Goal: Navigation & Orientation: Find specific page/section

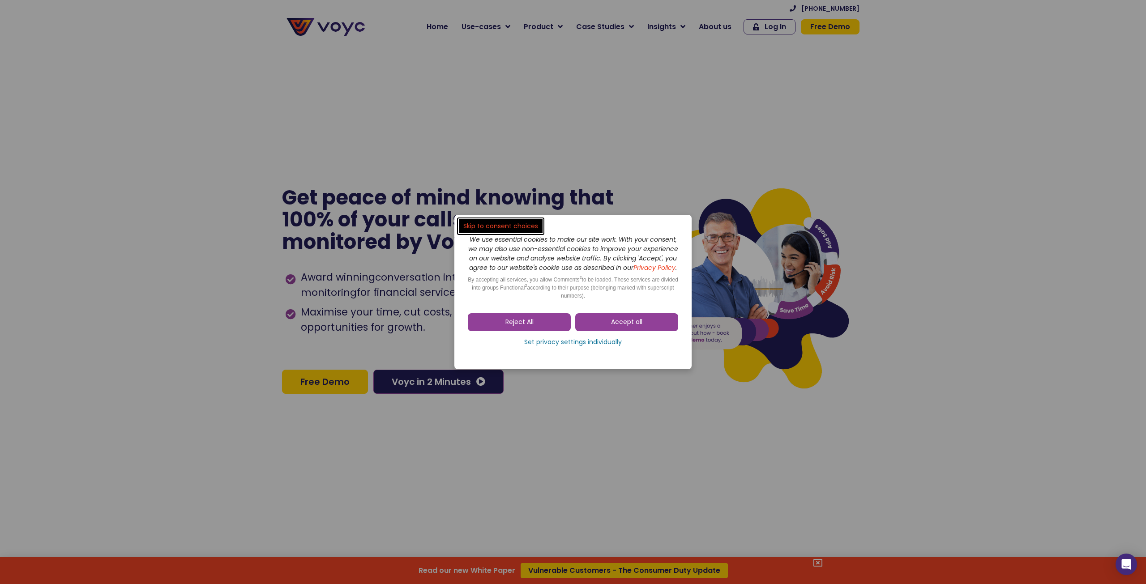
click at [609, 459] on dialog "Skip to consent choices We use essential cookies to make our site work. With yo…" at bounding box center [573, 292] width 1146 height 584
click at [552, 321] on link "Reject All" at bounding box center [519, 322] width 103 height 18
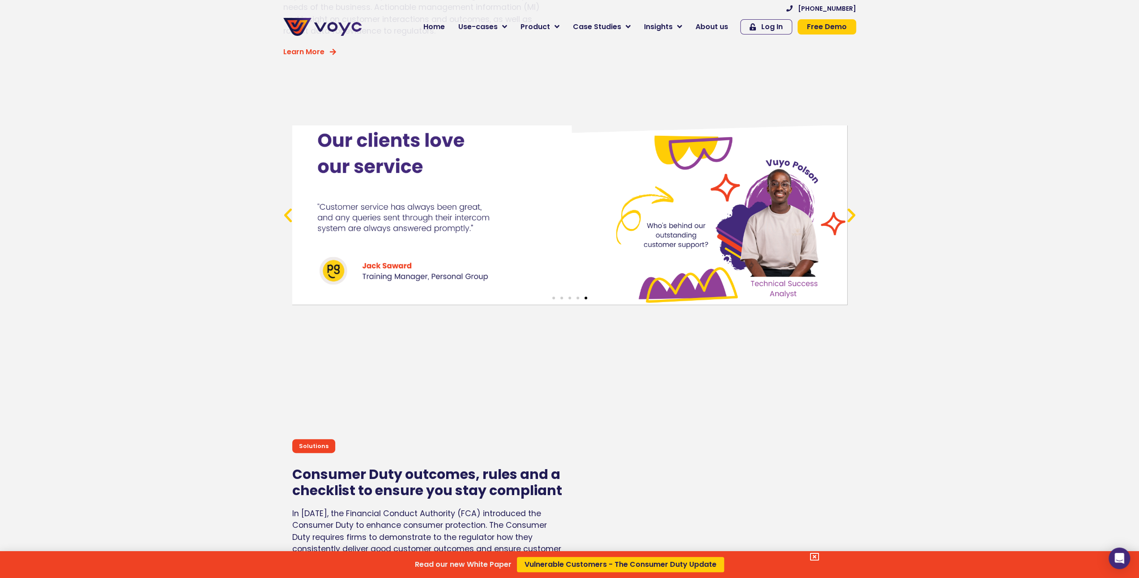
scroll to position [3522, 0]
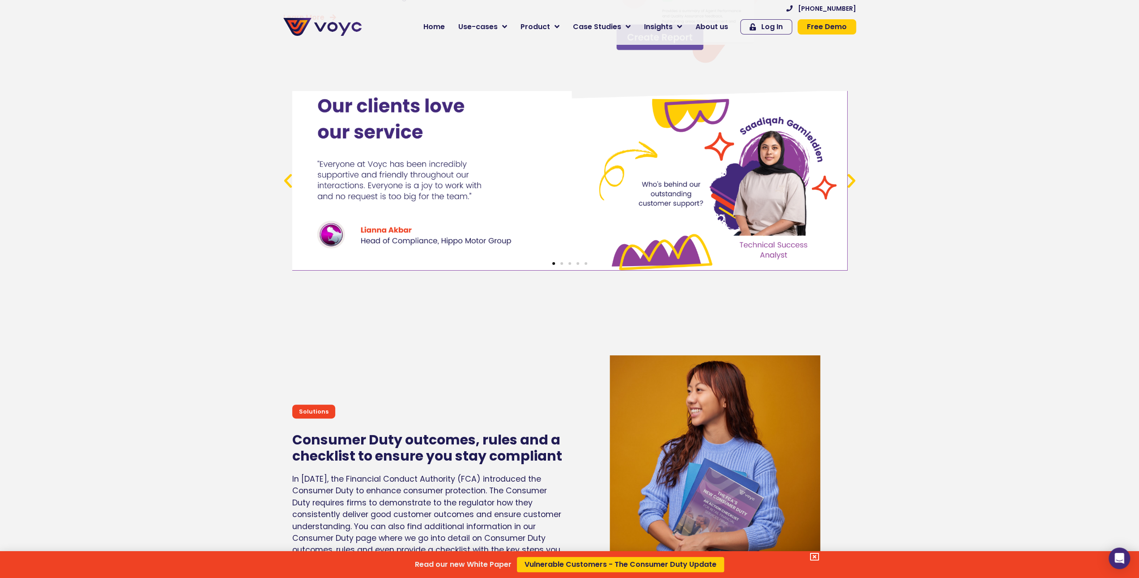
click at [724, 25] on div "Read our new White Paper Vulnerable Customers - The Consumer Duty Update" at bounding box center [569, 289] width 1139 height 578
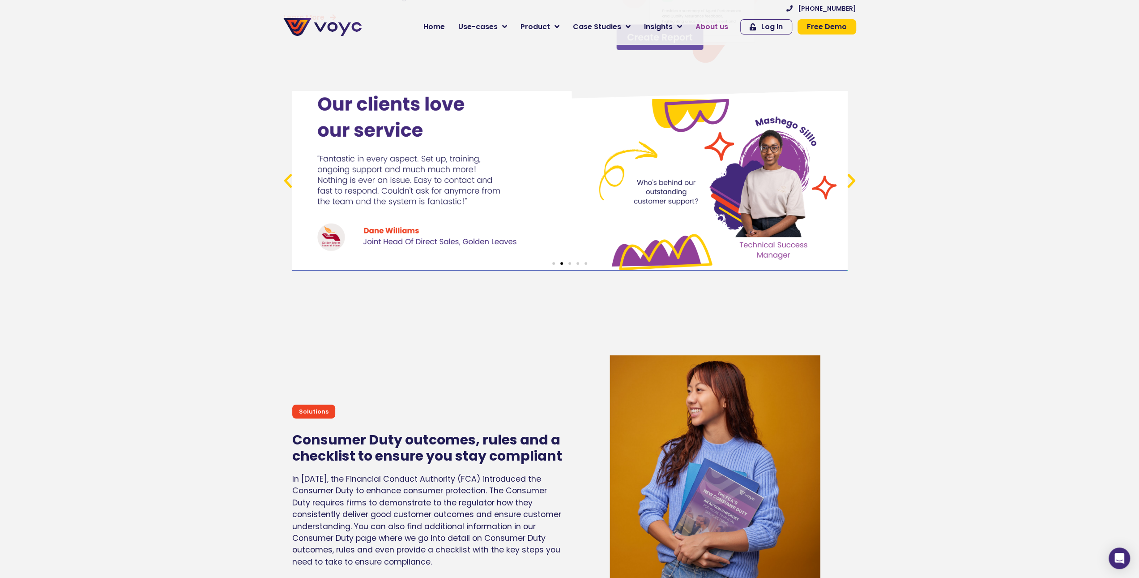
click at [723, 26] on span "About us" at bounding box center [712, 26] width 33 height 11
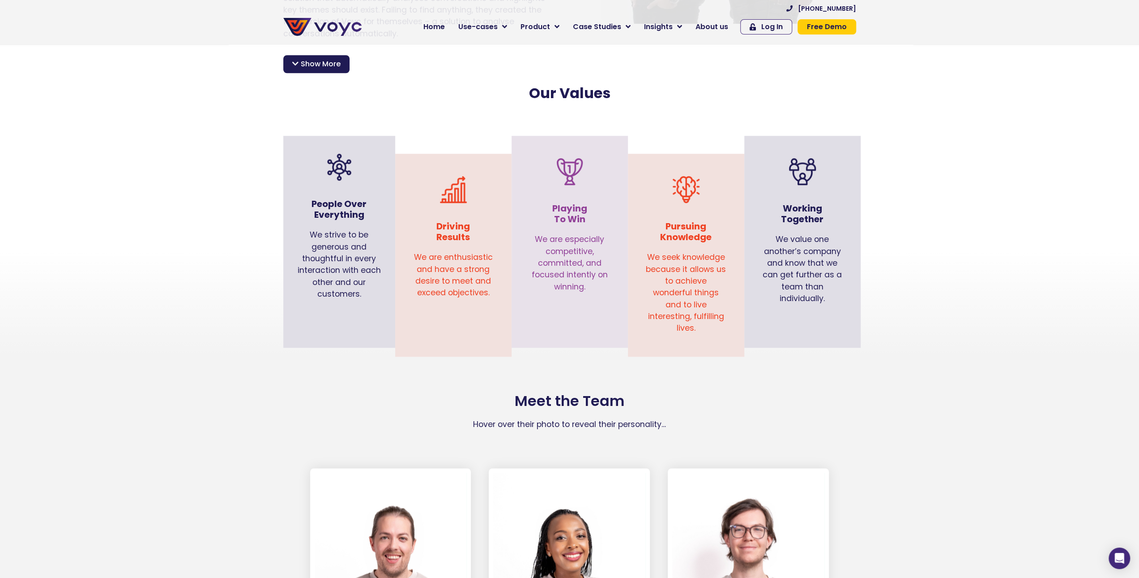
scroll to position [835, 0]
